Goal: Use online tool/utility: Use online tool/utility

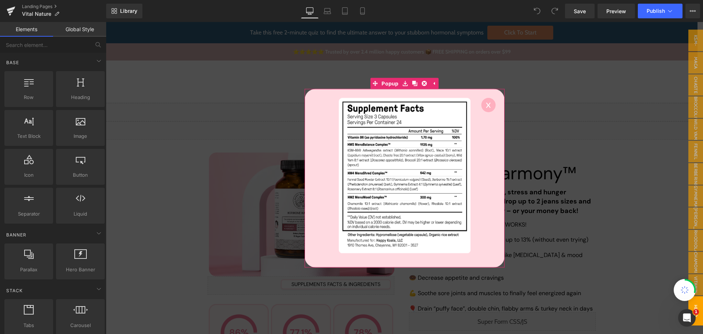
click at [486, 101] on circle at bounding box center [488, 104] width 14 height 14
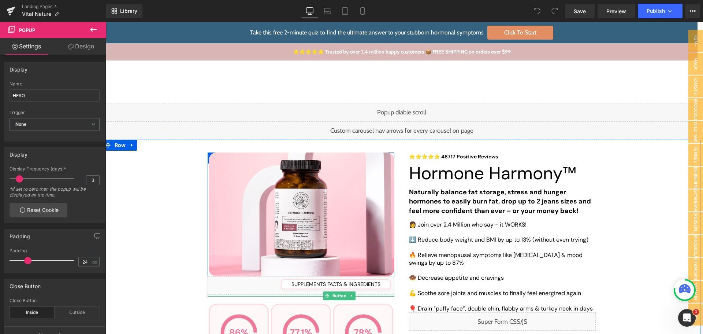
click at [336, 288] on span "SUPPLEMENTS FACTS & INGREDIENTS" at bounding box center [336, 284] width 89 height 8
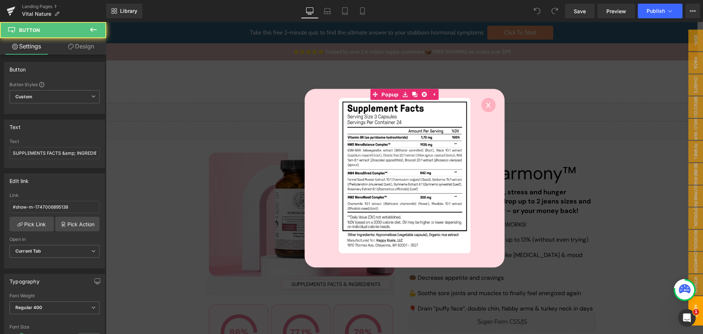
click at [336, 295] on div at bounding box center [405, 178] width 598 height 312
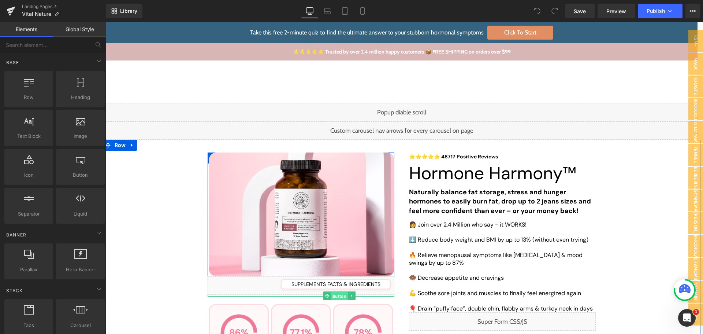
click at [335, 297] on span "Button" at bounding box center [339, 296] width 17 height 9
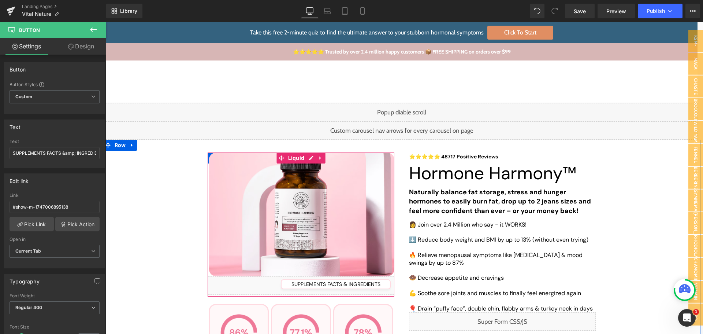
click at [233, 286] on div "Liquid" at bounding box center [301, 285] width 187 height 18
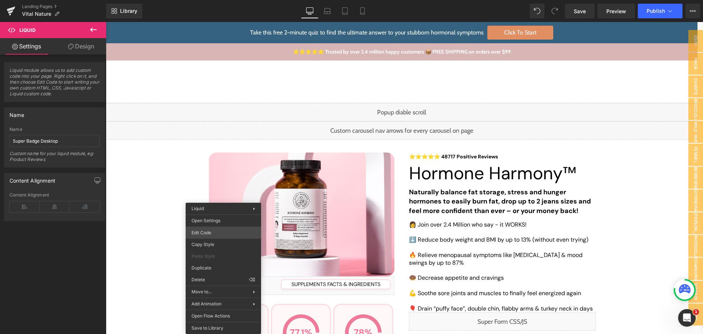
click at [224, 0] on div "Button You are previewing how the will restyle your page. You can not edit Elem…" at bounding box center [351, 0] width 703 height 0
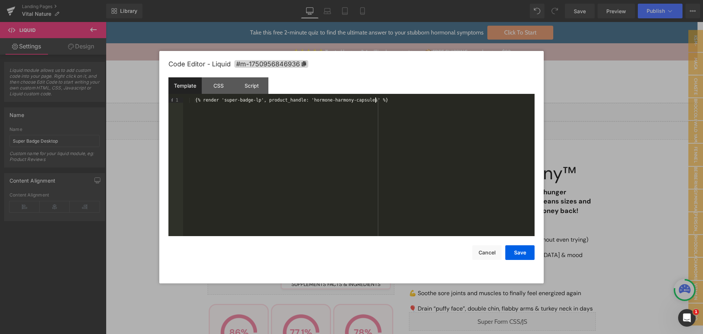
click at [319, 128] on div "{% render 'super-badge-lp', product_handle: 'hormone-harmony-capsules' %}" at bounding box center [359, 171] width 352 height 149
drag, startPoint x: 421, startPoint y: 111, endPoint x: 148, endPoint y: 97, distance: 273.3
click at [148, 97] on body "Button You are previewing how the will restyle your page. You can not edit Elem…" at bounding box center [351, 167] width 703 height 334
click at [289, 127] on div "{% render 'super-badge-lp', product_handle: 'hormone-harmony-capsules' %}" at bounding box center [359, 166] width 352 height 138
drag, startPoint x: 374, startPoint y: 120, endPoint x: 158, endPoint y: 101, distance: 217.3
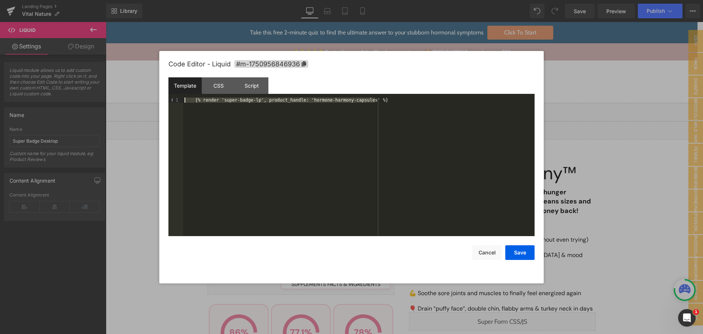
click at [158, 101] on body "Button You are previewing how the will restyle your page. You can not edit Elem…" at bounding box center [351, 167] width 703 height 334
click at [366, 132] on div "{% render 'super-badge-lp', product_handle: 'hormone-harmony-capsules' %}" at bounding box center [359, 166] width 352 height 138
drag, startPoint x: 408, startPoint y: 114, endPoint x: 192, endPoint y: 100, distance: 217.0
click at [192, 100] on div "{% render 'super-badge-lp', product_handle: 'hormone-harmony-capsules' %}" at bounding box center [359, 171] width 352 height 149
click at [271, 151] on div "{% render 'super-badge-lp', product_handle: 'hormone-harmony-capsules' %}" at bounding box center [359, 166] width 352 height 138
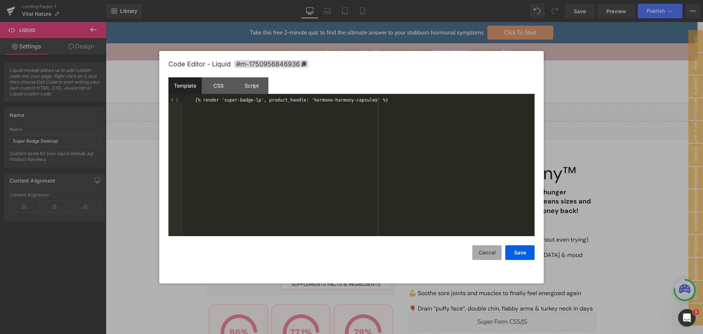
drag, startPoint x: 490, startPoint y: 253, endPoint x: 491, endPoint y: 249, distance: 3.8
click at [489, 253] on button "Cancel" at bounding box center [487, 252] width 29 height 15
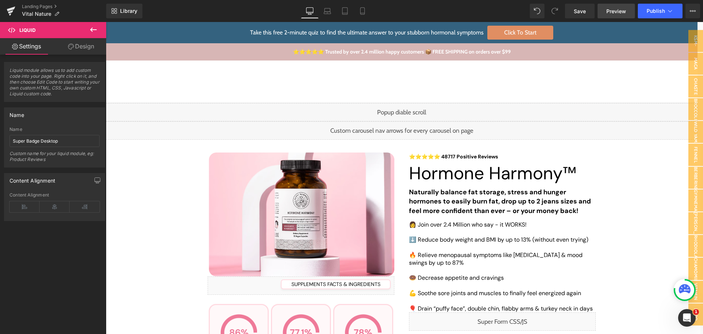
click at [616, 15] on link "Preview" at bounding box center [616, 11] width 37 height 15
